Goal: Transaction & Acquisition: Purchase product/service

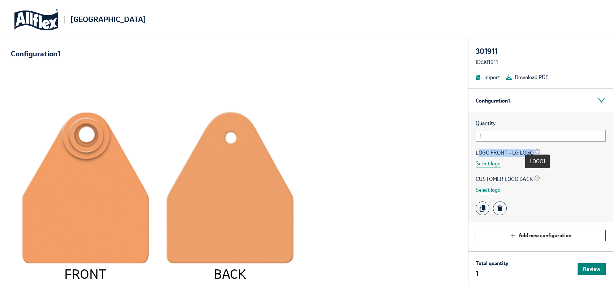
drag, startPoint x: 479, startPoint y: 155, endPoint x: 540, endPoint y: 151, distance: 60.5
click at [540, 151] on span "LOGO FRONT - LG LOGO" at bounding box center [541, 153] width 130 height 8
drag, startPoint x: 540, startPoint y: 151, endPoint x: 557, endPoint y: 185, distance: 37.8
click at [557, 185] on div "CUSTOMER LOGO BACK Select logo" at bounding box center [541, 184] width 130 height 19
click at [485, 164] on button "Select logo" at bounding box center [488, 164] width 25 height 8
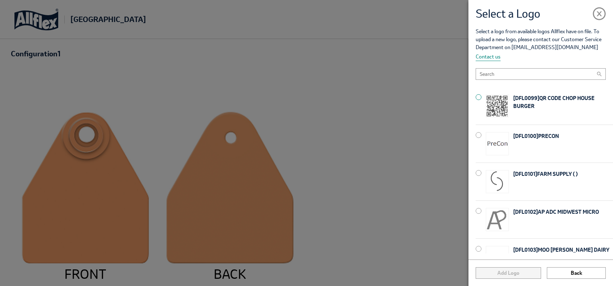
click at [481, 97] on div at bounding box center [479, 97] width 6 height 6
click at [518, 273] on button "Add Logo" at bounding box center [508, 273] width 65 height 12
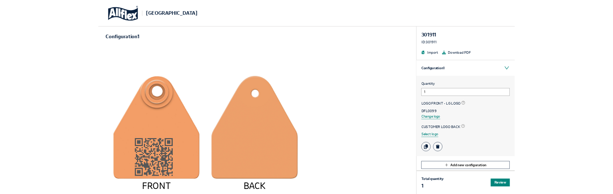
scroll to position [5, 0]
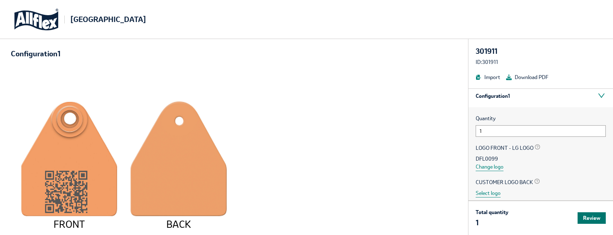
click at [592, 220] on button "Review" at bounding box center [591, 218] width 28 height 12
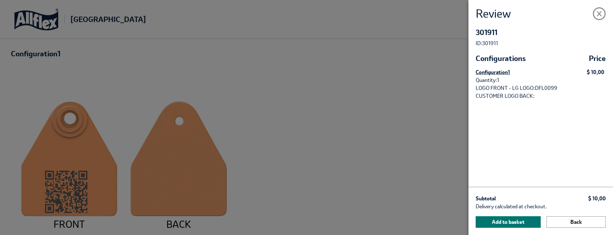
click at [515, 223] on button "Add to basket" at bounding box center [508, 222] width 65 height 12
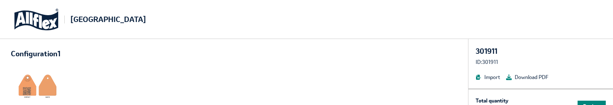
click at [567, 14] on div "[GEOGRAPHIC_DATA]" at bounding box center [306, 19] width 613 height 39
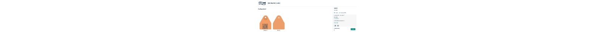
scroll to position [96, 0]
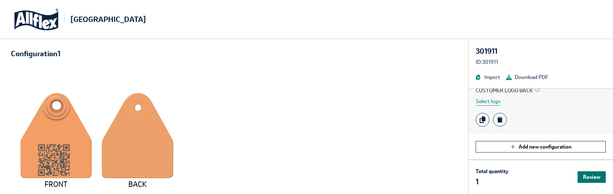
click at [591, 179] on button "Review" at bounding box center [591, 178] width 28 height 12
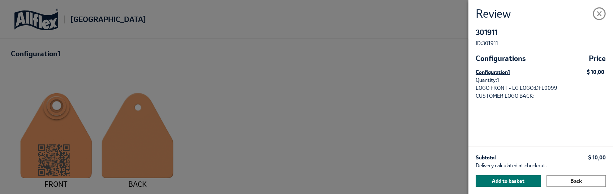
click at [517, 181] on button "Add to basket" at bounding box center [508, 182] width 65 height 12
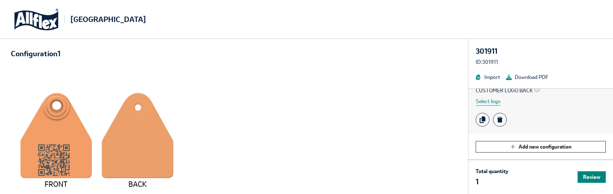
click at [426, 192] on div "FRONT BACK" at bounding box center [234, 126] width 468 height 137
